Goal: Obtain resource: Obtain resource

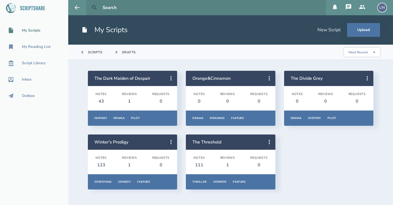
click at [95, 7] on icon at bounding box center [94, 7] width 7 height 7
click at [113, 8] on input "text" at bounding box center [211, 7] width 223 height 15
type input "[PERSON_NAME]"
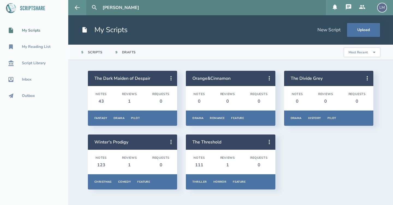
click at [94, 8] on button at bounding box center [94, 8] width 12 height 12
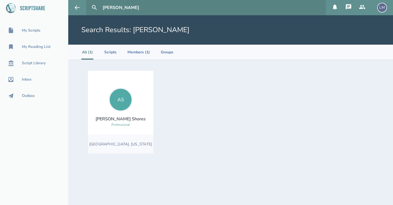
click at [128, 120] on div "[PERSON_NAME]" at bounding box center [120, 119] width 50 height 6
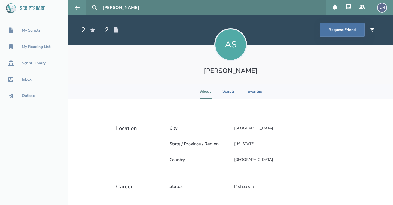
click at [311, 128] on div "City [GEOGRAPHIC_DATA]" at bounding box center [255, 128] width 180 height 15
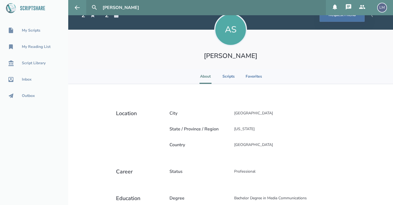
scroll to position [12, 0]
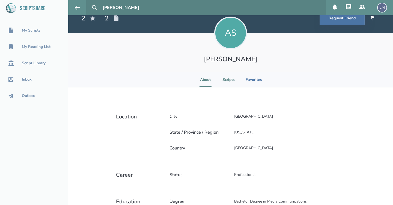
click at [231, 77] on li "Scripts" at bounding box center [228, 79] width 12 height 15
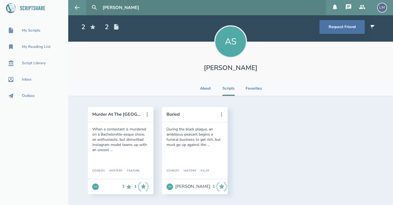
scroll to position [3, 0]
click at [254, 89] on li "Favorites" at bounding box center [253, 88] width 16 height 15
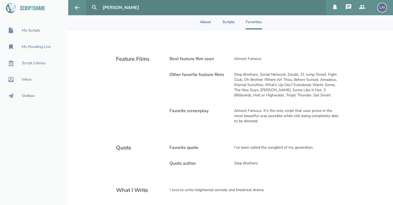
scroll to position [64, 0]
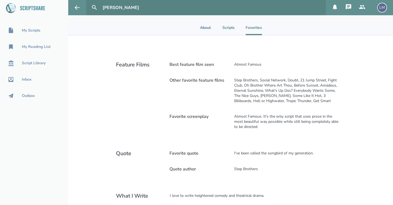
click at [229, 30] on li "Scripts" at bounding box center [228, 27] width 12 height 15
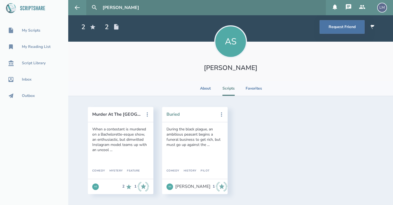
click at [175, 116] on button "Buried" at bounding box center [190, 114] width 49 height 5
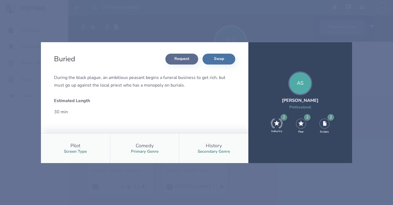
click at [184, 60] on button "Request" at bounding box center [181, 59] width 33 height 11
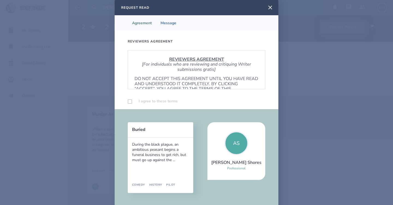
click at [227, 73] on div "REVIEWERS AGREEMENT [For individuals who are reviewing and critiquing Writer su…" at bounding box center [196, 69] width 137 height 39
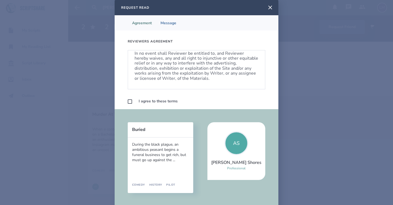
scroll to position [323, 0]
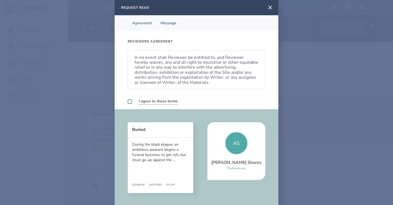
click at [128, 102] on label at bounding box center [130, 102] width 4 height 4
checkbox input "true"
click at [206, 124] on div "Buried During the black plague, an ambitious peasant begins a funeral business …" at bounding box center [197, 157] width 164 height 97
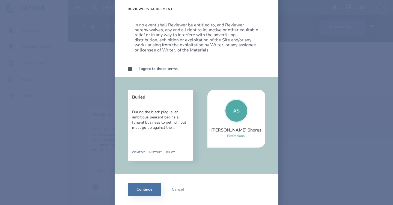
scroll to position [32, 0]
click at [155, 192] on button "Continue" at bounding box center [145, 190] width 34 height 14
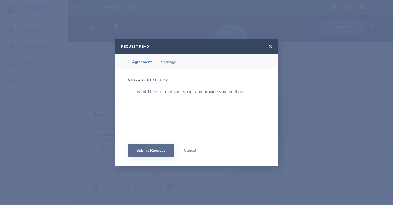
click at [157, 151] on button "Submit Request" at bounding box center [151, 151] width 46 height 14
click at [270, 48] on icon at bounding box center [270, 46] width 7 height 7
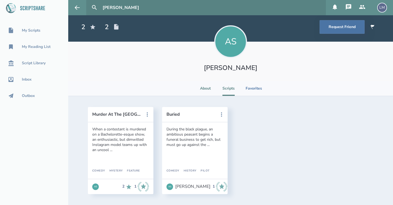
click at [207, 89] on li "About" at bounding box center [205, 88] width 12 height 15
